Goal: Information Seeking & Learning: Understand process/instructions

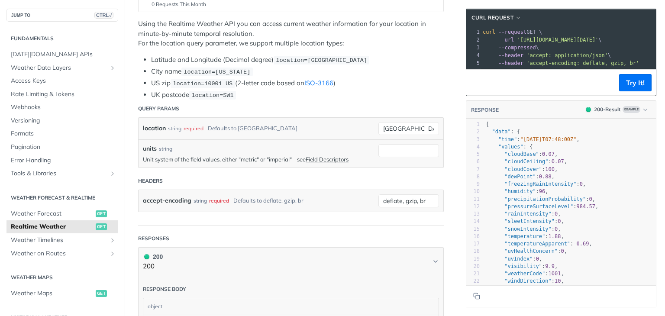
scroll to position [155, 0]
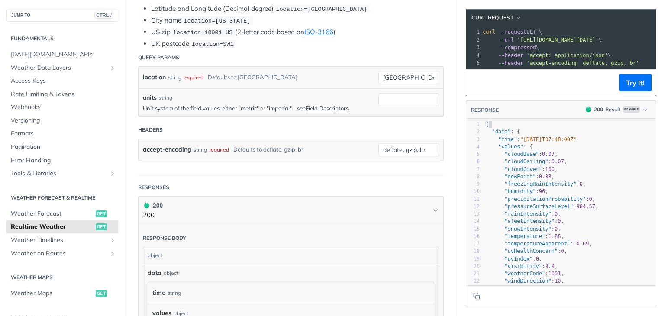
click at [538, 128] on pre "{" at bounding box center [585, 124] width 203 height 7
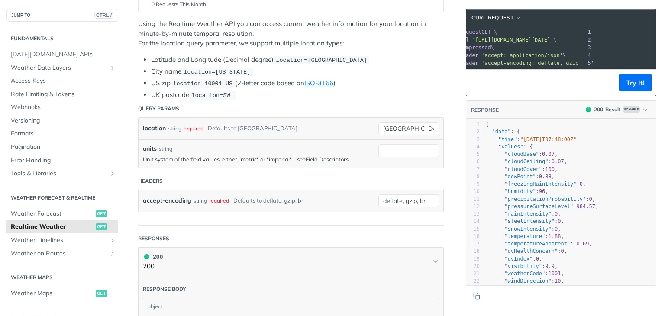
scroll to position [0, 156]
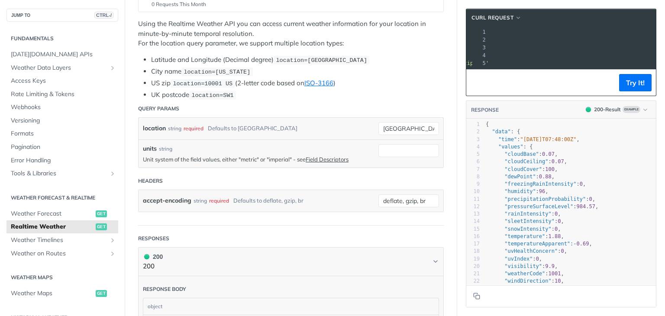
drag, startPoint x: 509, startPoint y: 41, endPoint x: 642, endPoint y: 40, distance: 133.4
click at [448, 40] on span "'[URL][DOMAIN_NAME][DATE]'" at bounding box center [407, 40] width 81 height 6
copy span "'[URL][DOMAIN_NAME][DATE]'"
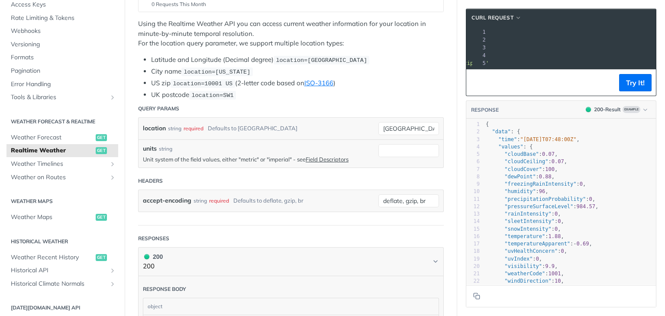
scroll to position [83, 0]
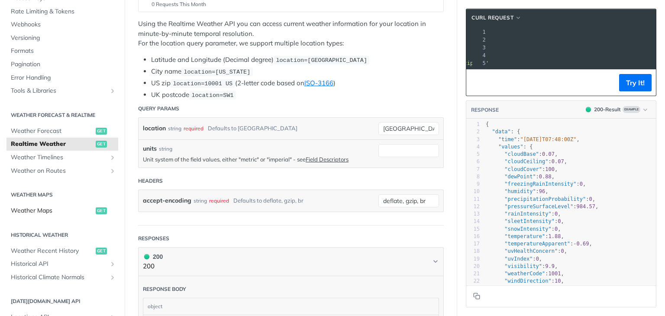
click at [71, 213] on span "Weather Maps" at bounding box center [52, 211] width 83 height 9
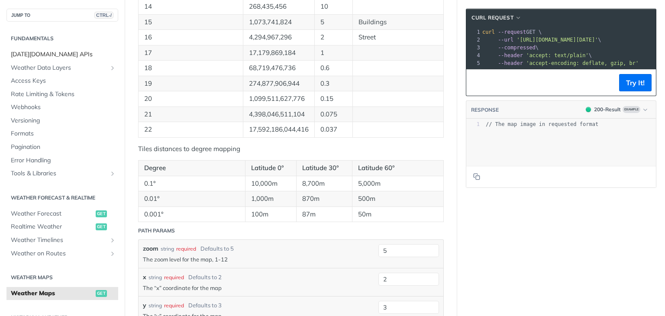
click at [51, 50] on span "[DATE][DOMAIN_NAME] APIs" at bounding box center [63, 54] width 105 height 9
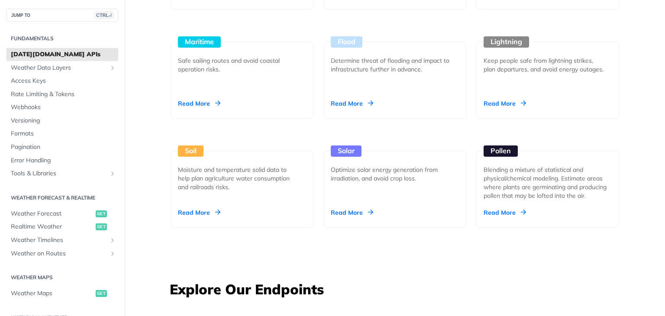
scroll to position [928, 0]
